Goal: Information Seeking & Learning: Learn about a topic

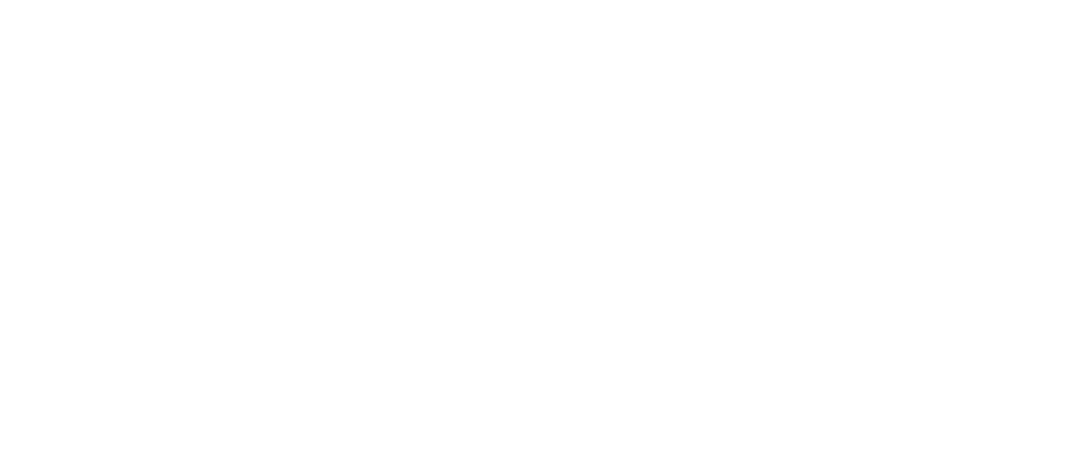
scroll to position [3081, 0]
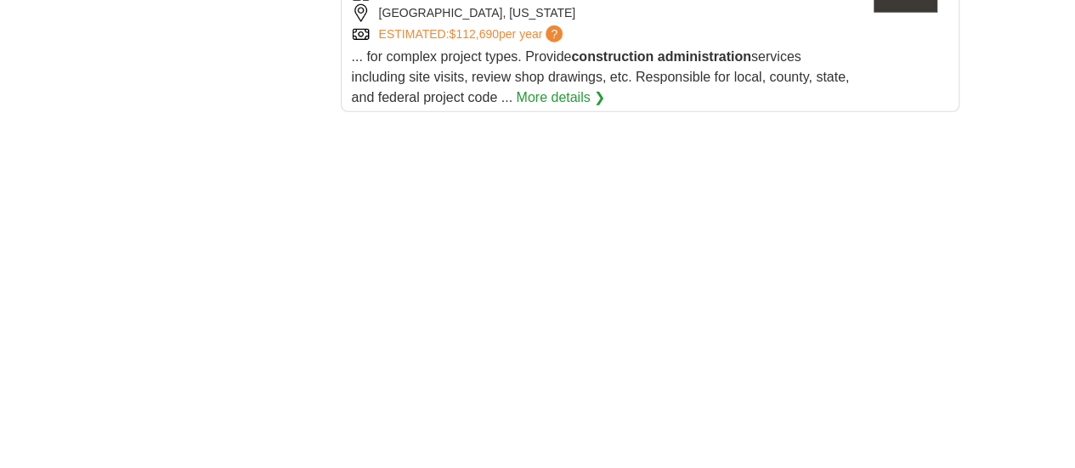
scroll to position [2566, 0]
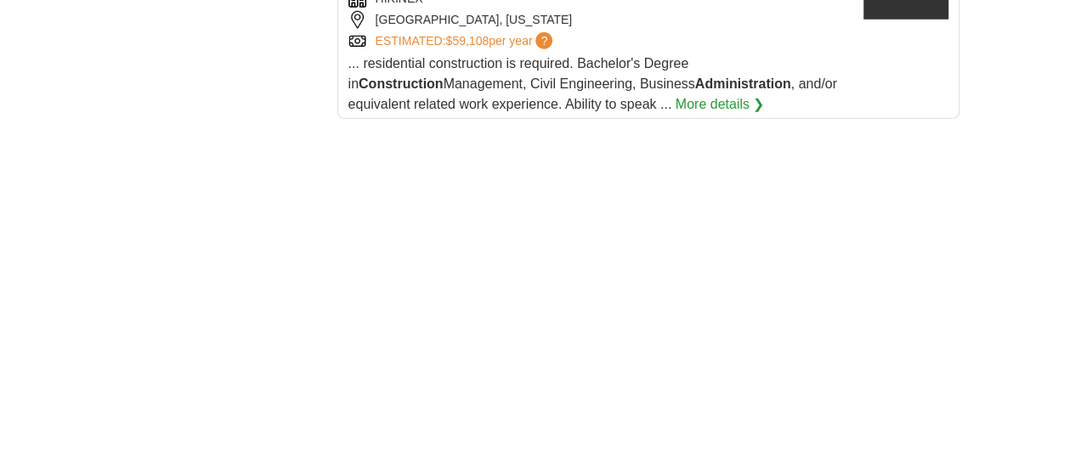
scroll to position [2476, 0]
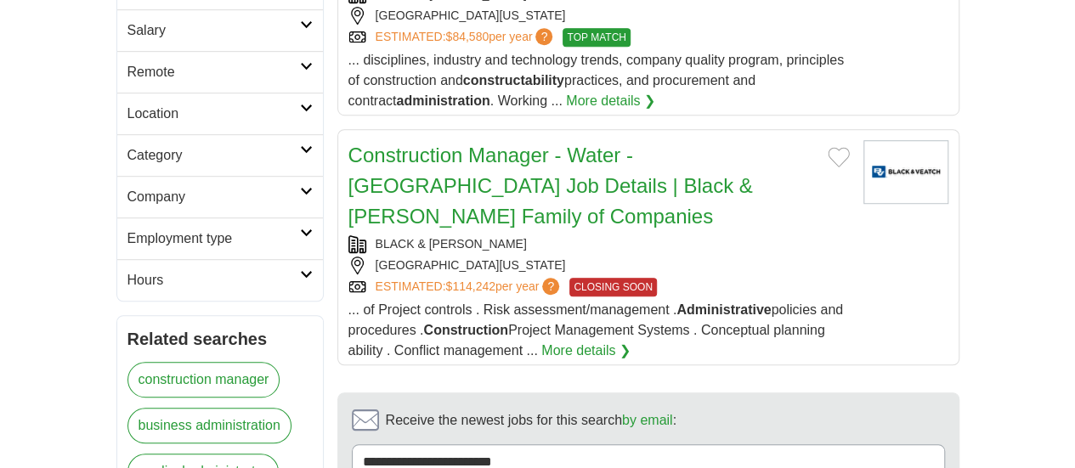
scroll to position [485, 0]
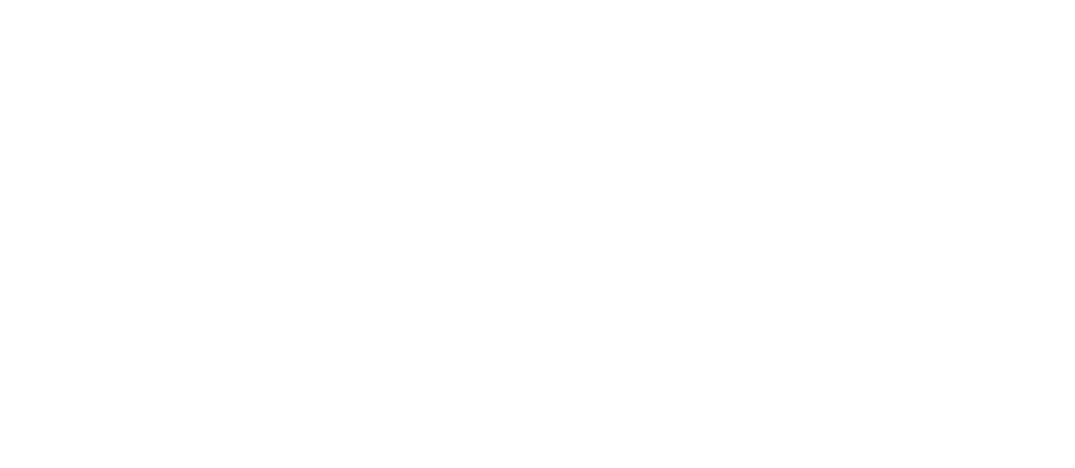
scroll to position [3159, 0]
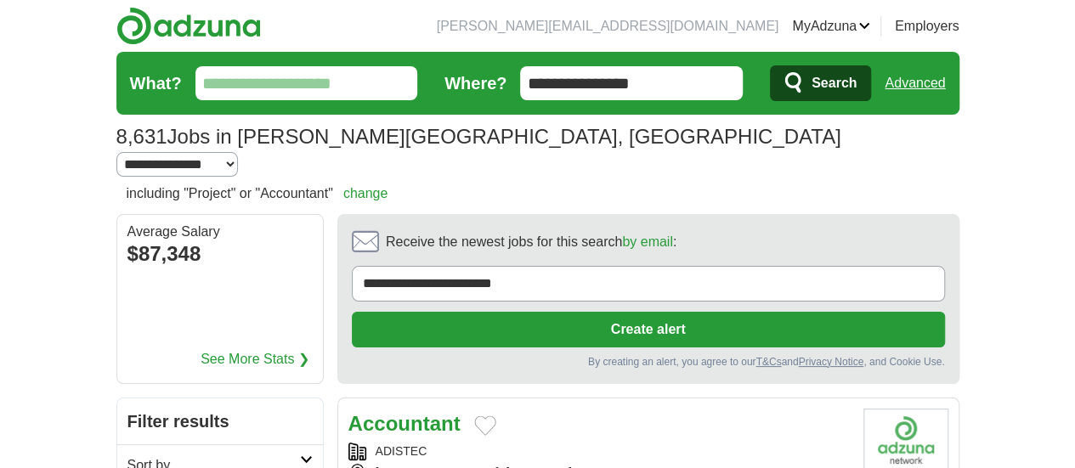
click at [622, 234] on link "by email" at bounding box center [647, 241] width 51 height 14
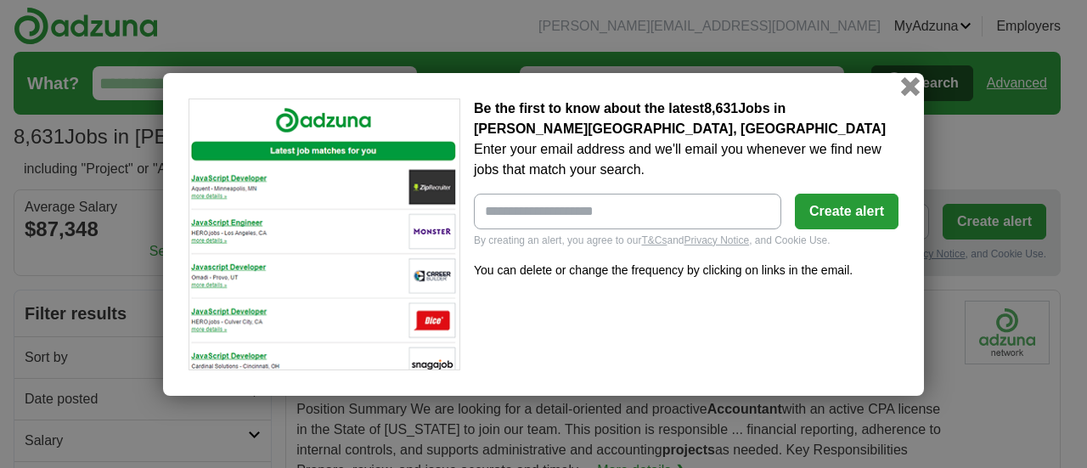
click at [910, 87] on button "button" at bounding box center [910, 85] width 19 height 19
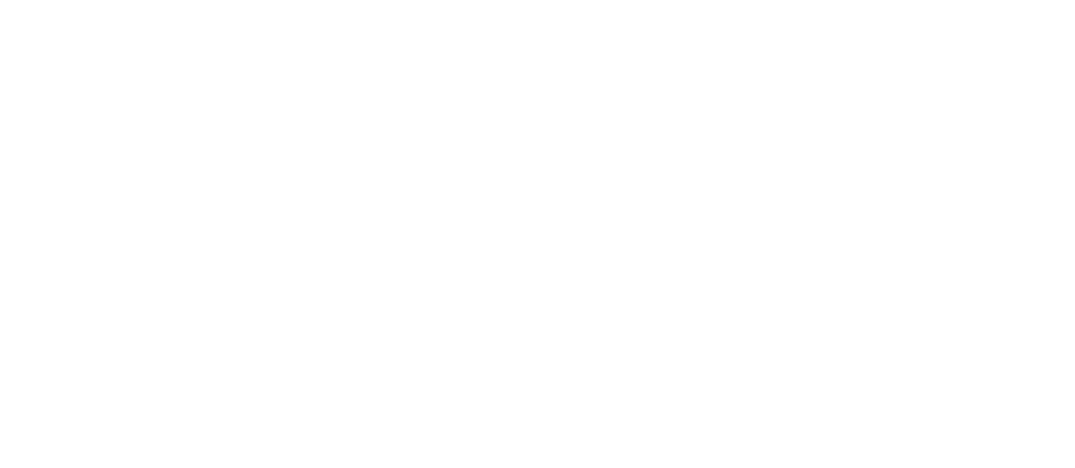
scroll to position [3325, 0]
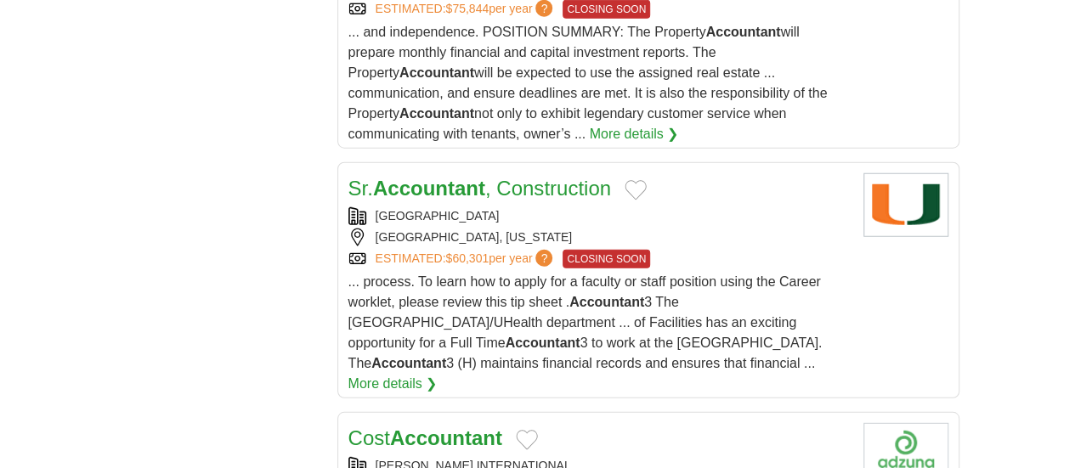
scroll to position [2153, 0]
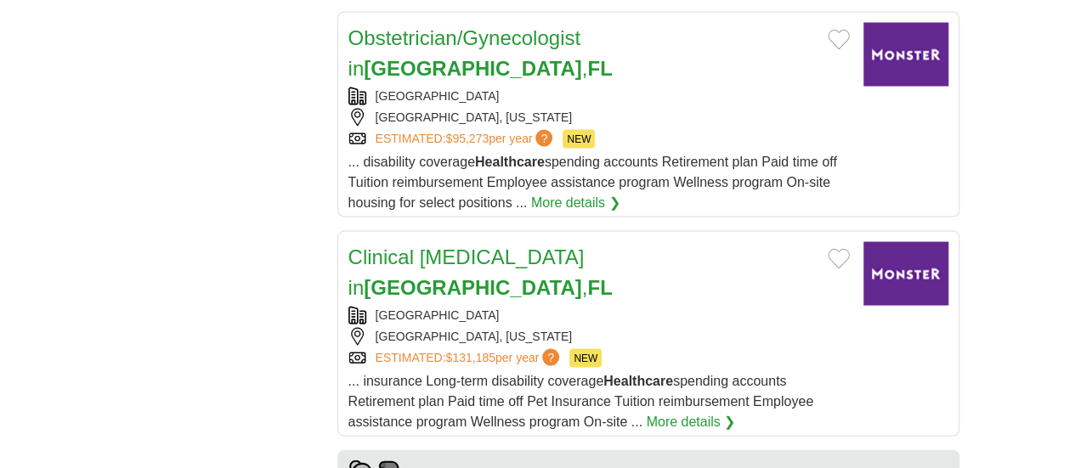
scroll to position [1619, 0]
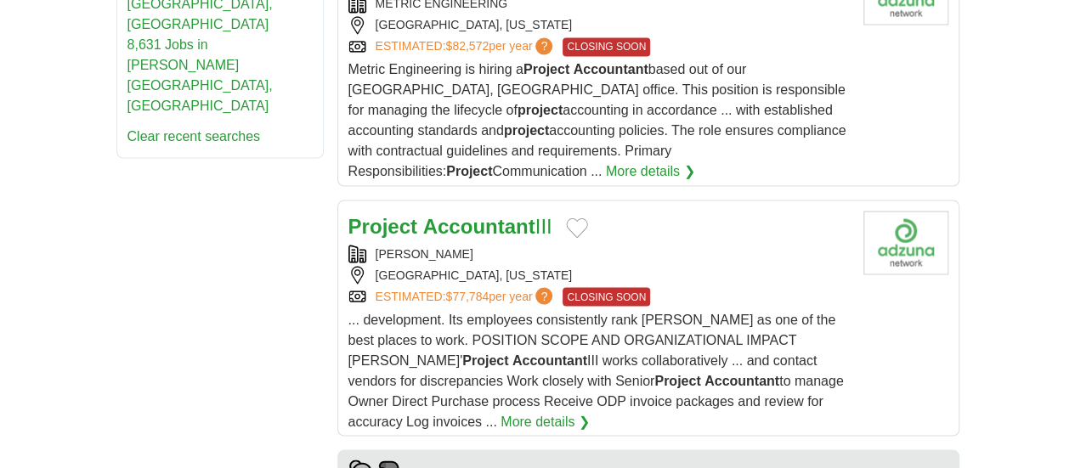
scroll to position [1411, 0]
